Goal: Transaction & Acquisition: Purchase product/service

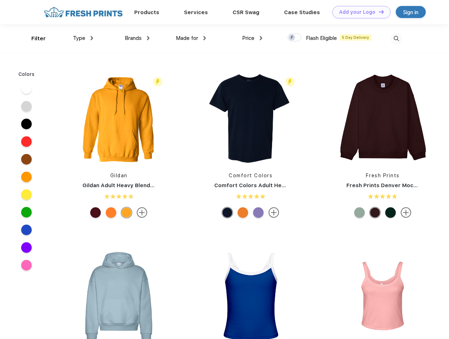
click at [359, 12] on link "Add your Logo Design Tool" at bounding box center [362, 12] width 58 height 12
click at [0, 0] on div "Design Tool" at bounding box center [0, 0] width 0 height 0
click at [378, 12] on link "Add your Logo Design Tool" at bounding box center [362, 12] width 58 height 12
click at [34, 38] on div "Filter" at bounding box center [38, 39] width 14 height 8
click at [83, 38] on span "Type" at bounding box center [79, 38] width 12 height 6
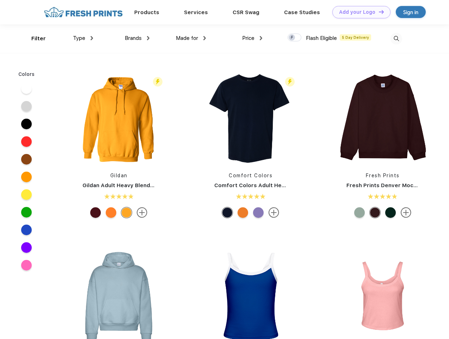
click at [137, 38] on span "Brands" at bounding box center [133, 38] width 17 height 6
click at [191, 38] on span "Made for" at bounding box center [187, 38] width 22 height 6
click at [253, 38] on span "Price" at bounding box center [248, 38] width 12 height 6
click at [295, 38] on div at bounding box center [295, 38] width 14 height 8
click at [292, 38] on input "checkbox" at bounding box center [290, 35] width 5 height 5
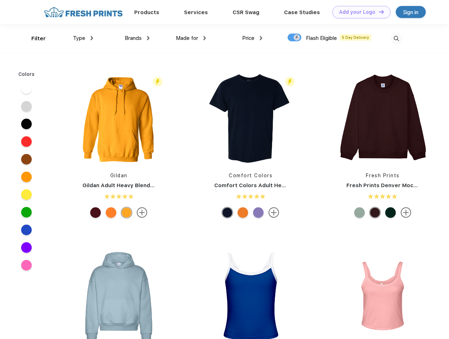
click at [396, 38] on img at bounding box center [397, 39] width 12 height 12
